Goal: Task Accomplishment & Management: Use online tool/utility

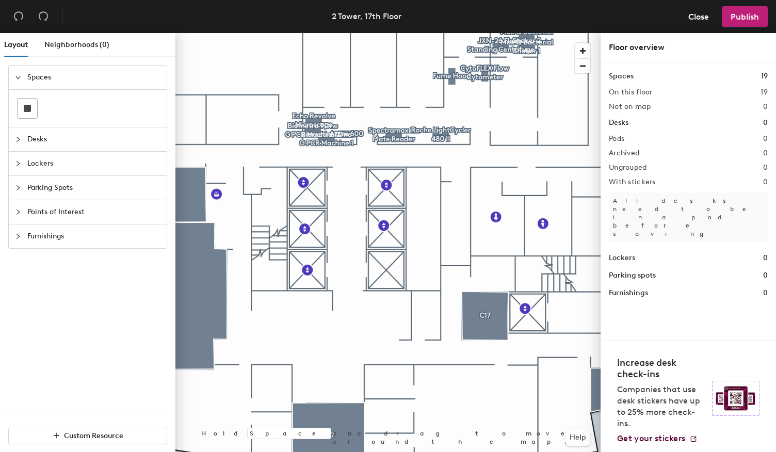
click at [532, 33] on div at bounding box center [387, 33] width 425 height 0
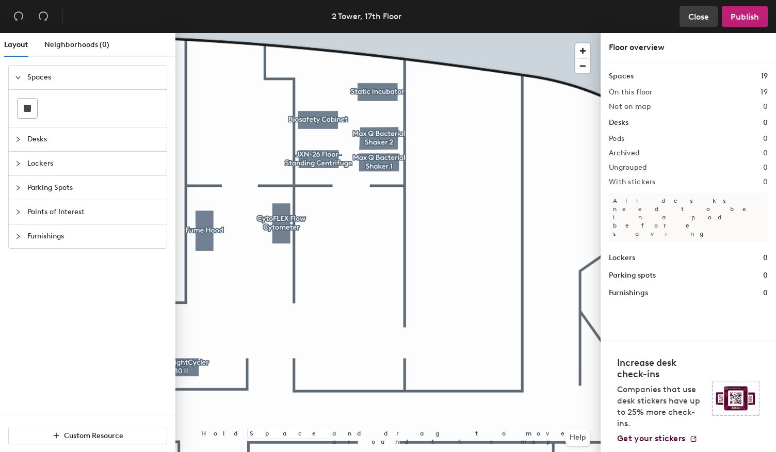
click at [691, 12] on span "Close" at bounding box center [698, 17] width 21 height 10
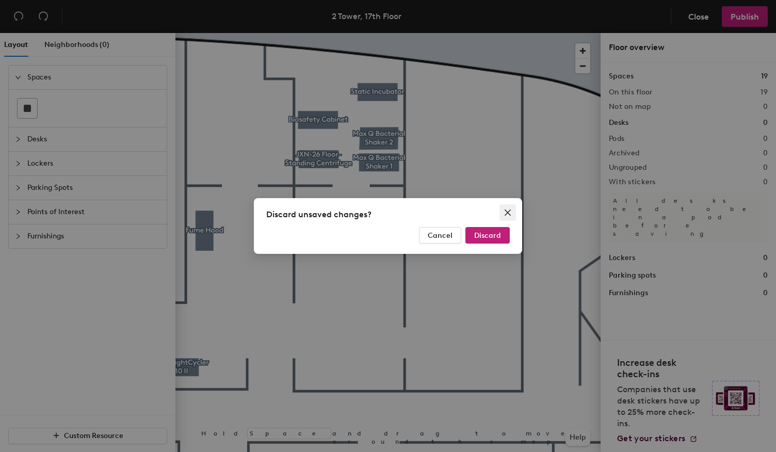
click at [503, 216] on span "Close" at bounding box center [507, 212] width 17 height 8
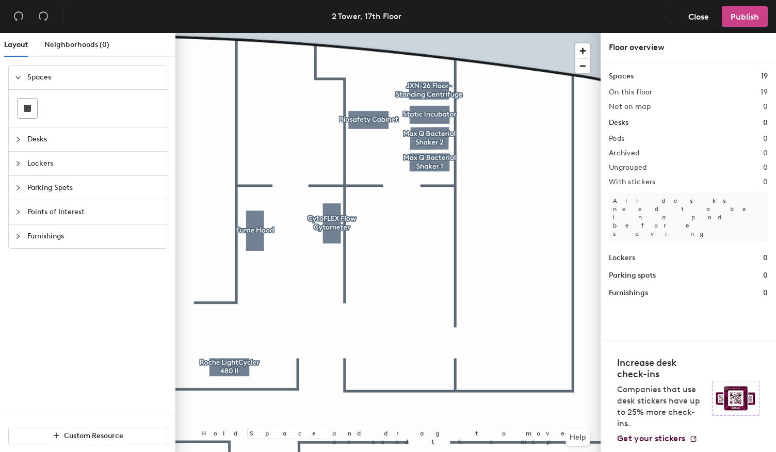
drag, startPoint x: 743, startPoint y: 20, endPoint x: 751, endPoint y: 14, distance: 10.0
click at [751, 14] on span "Publish" at bounding box center [745, 17] width 28 height 10
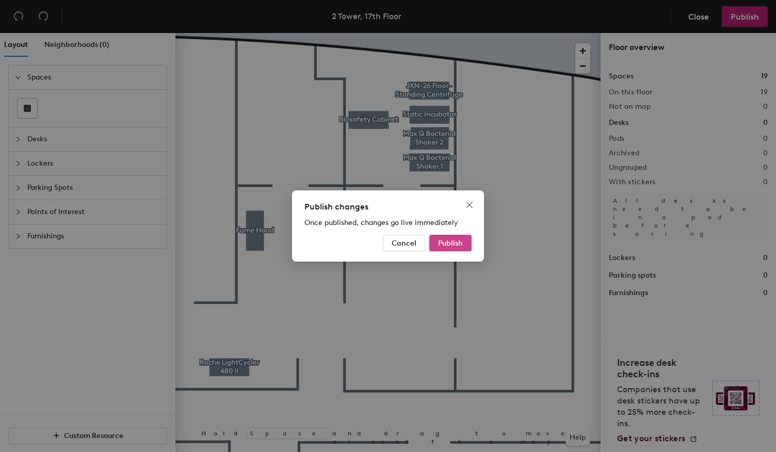
click at [458, 244] on span "Publish" at bounding box center [450, 243] width 25 height 9
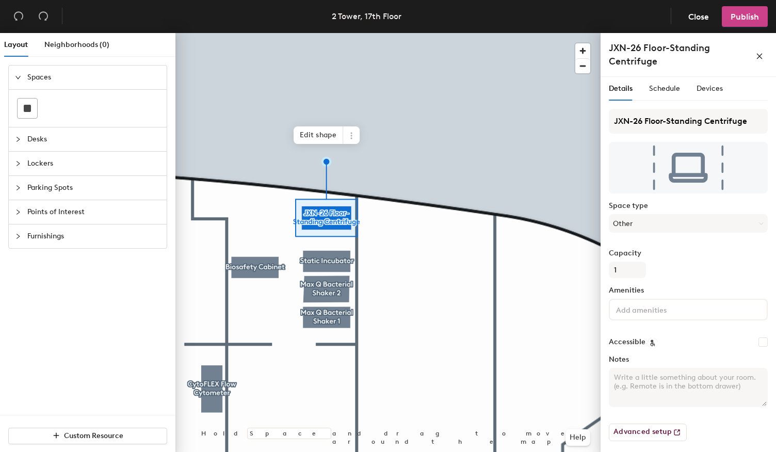
click at [748, 18] on span "Publish" at bounding box center [745, 17] width 28 height 10
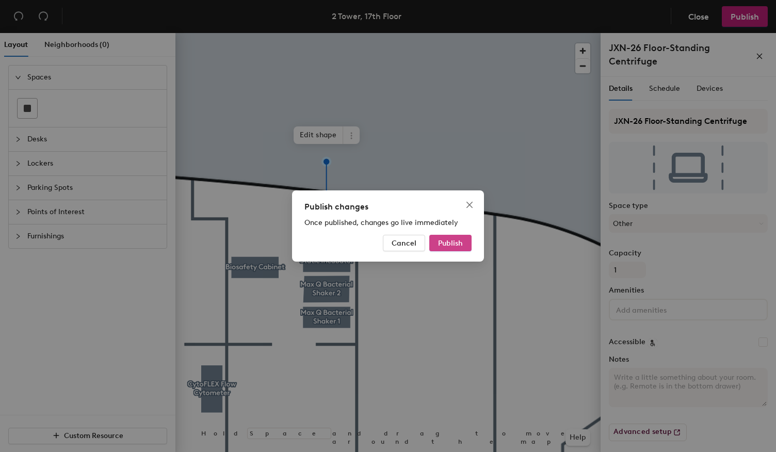
click at [450, 245] on span "Publish" at bounding box center [450, 243] width 25 height 9
